Goal: Browse casually: Explore the website without a specific task or goal

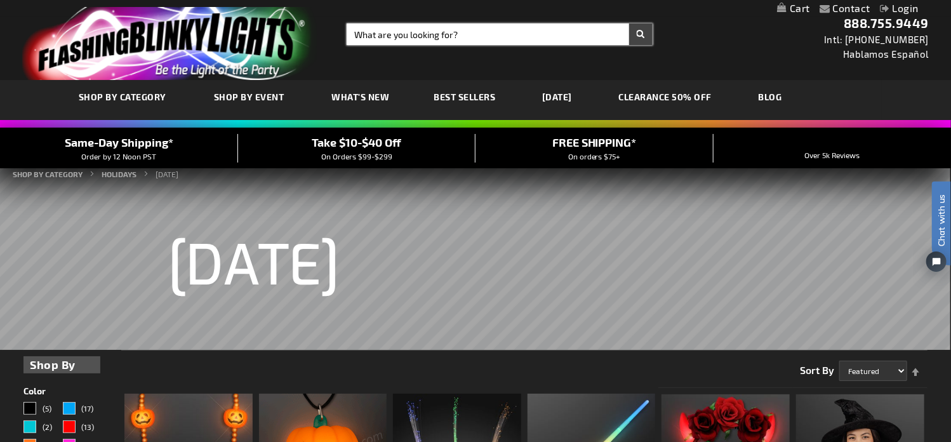
click at [487, 31] on input "Search" at bounding box center [499, 34] width 306 height 22
type input "11307"
click at [629, 23] on button "Search" at bounding box center [640, 34] width 23 height 22
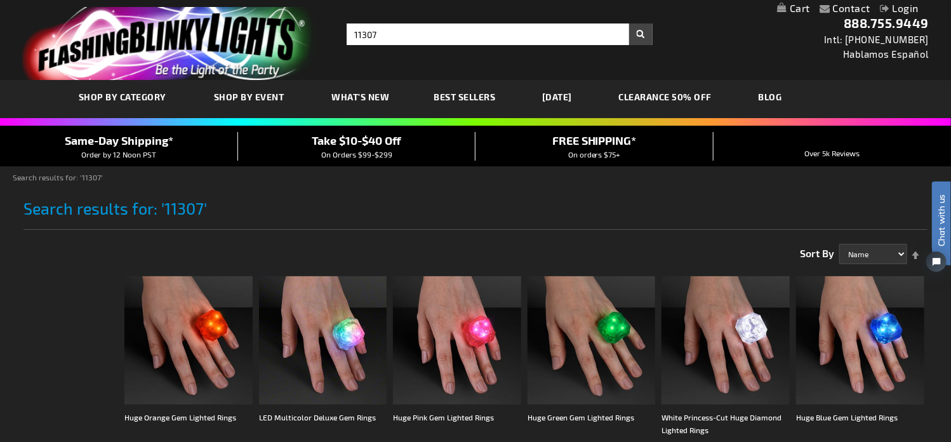
click at [578, 96] on link "[DATE]" at bounding box center [556, 97] width 49 height 43
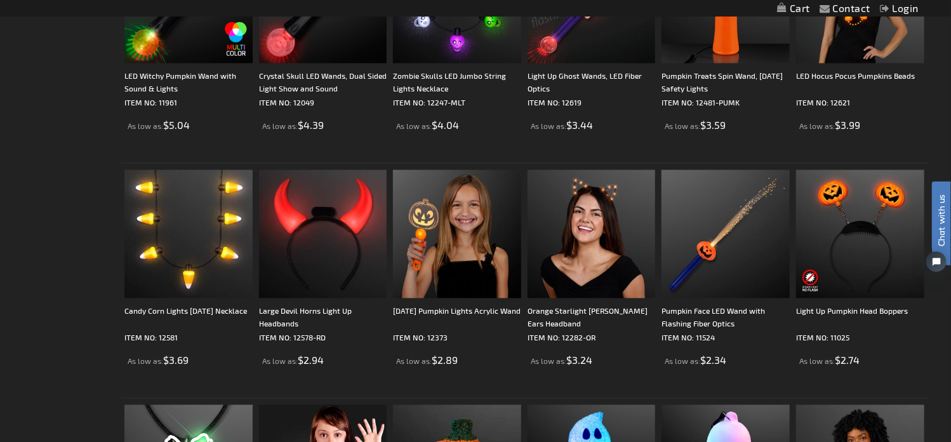
scroll to position [1269, 0]
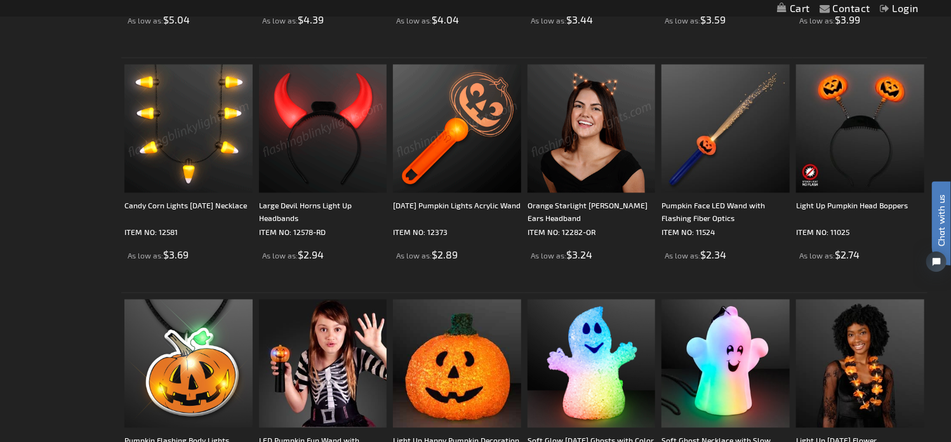
click at [208, 119] on img at bounding box center [188, 128] width 128 height 128
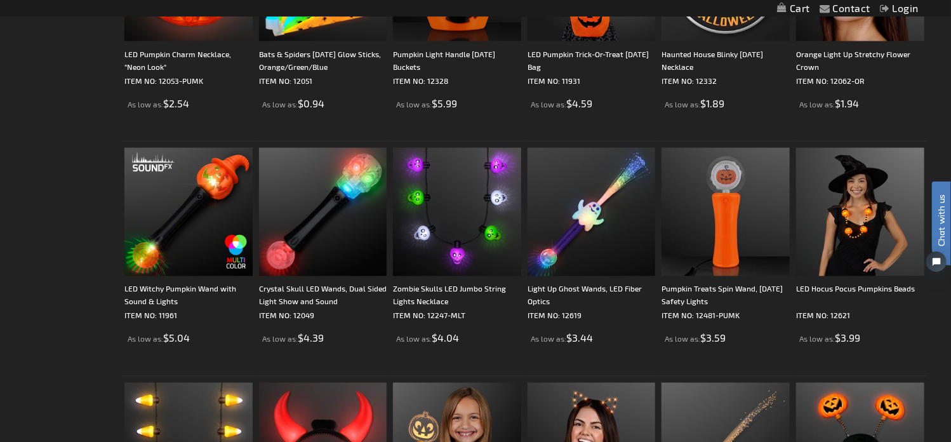
scroll to position [1056, 0]
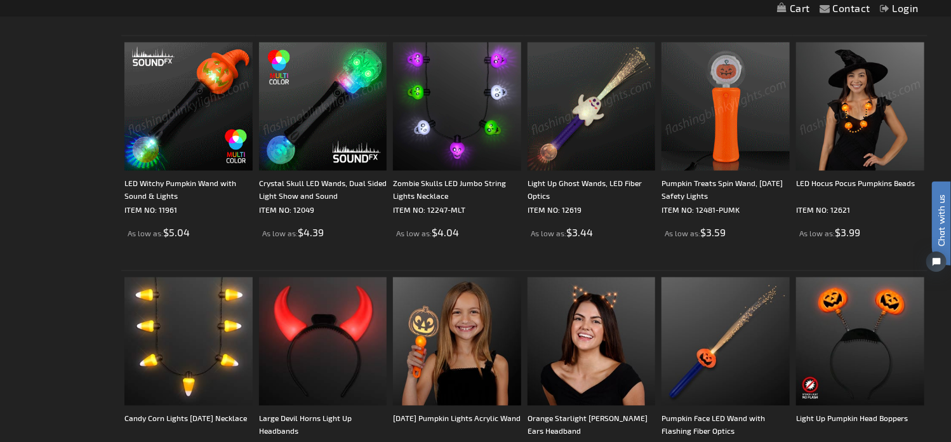
click at [840, 110] on img at bounding box center [860, 107] width 128 height 128
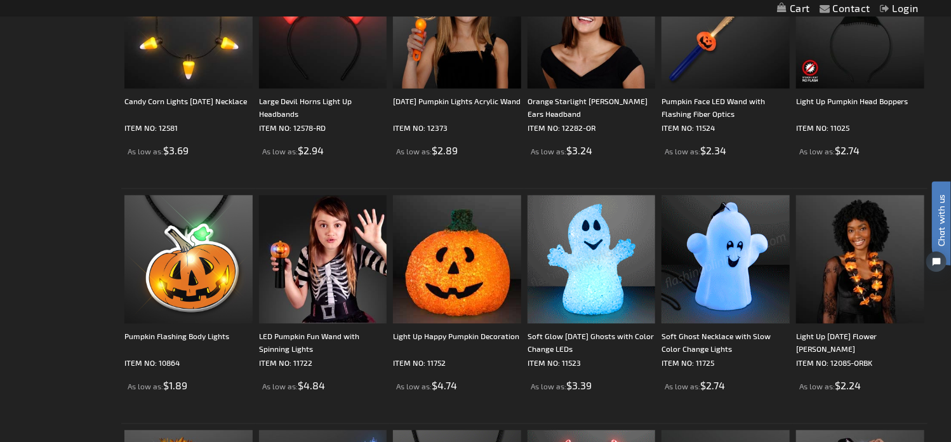
scroll to position [1479, 0]
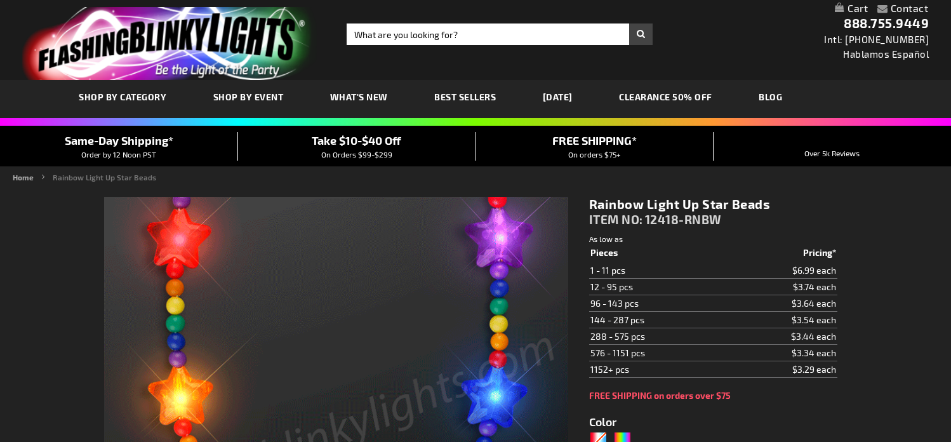
type input "5659"
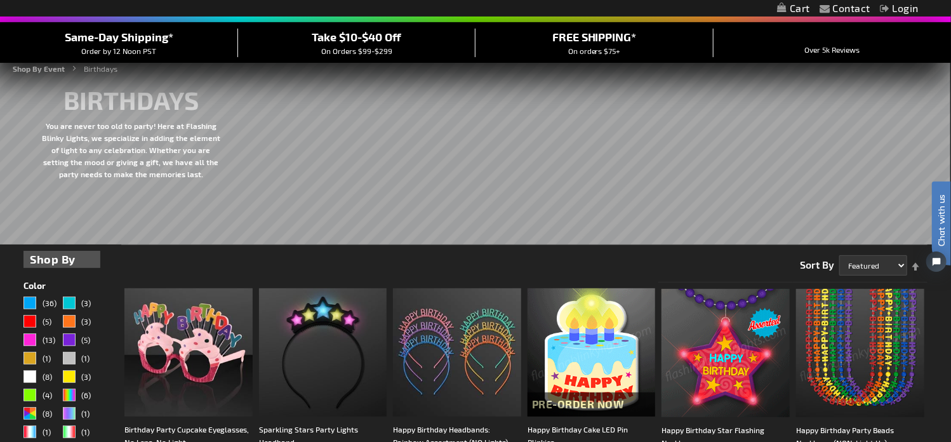
scroll to position [211, 0]
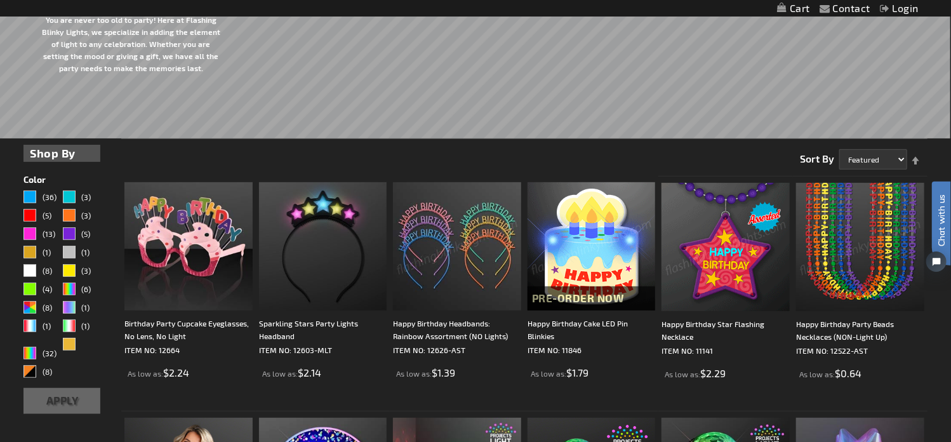
click at [608, 204] on img at bounding box center [591, 246] width 128 height 128
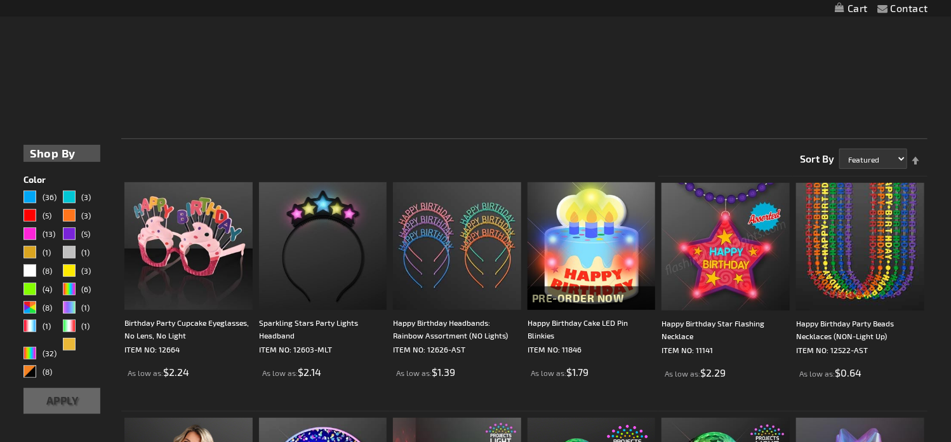
scroll to position [213, 0]
